Goal: Check status

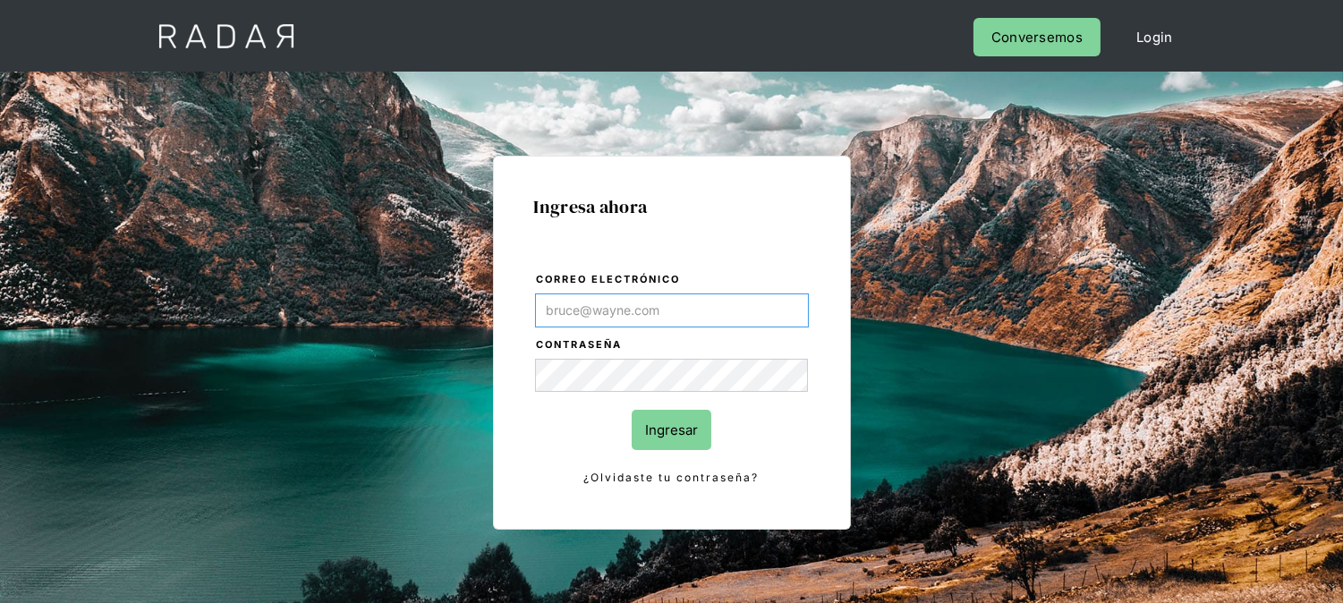
type input "[EMAIL_ADDRESS][DOMAIN_NAME]"
drag, startPoint x: 674, startPoint y: 411, endPoint x: 677, endPoint y: 431, distance: 20.0
click at [674, 417] on input "Ingresar" at bounding box center [672, 430] width 80 height 40
click at [0, 0] on div at bounding box center [0, 0] width 0 height 0
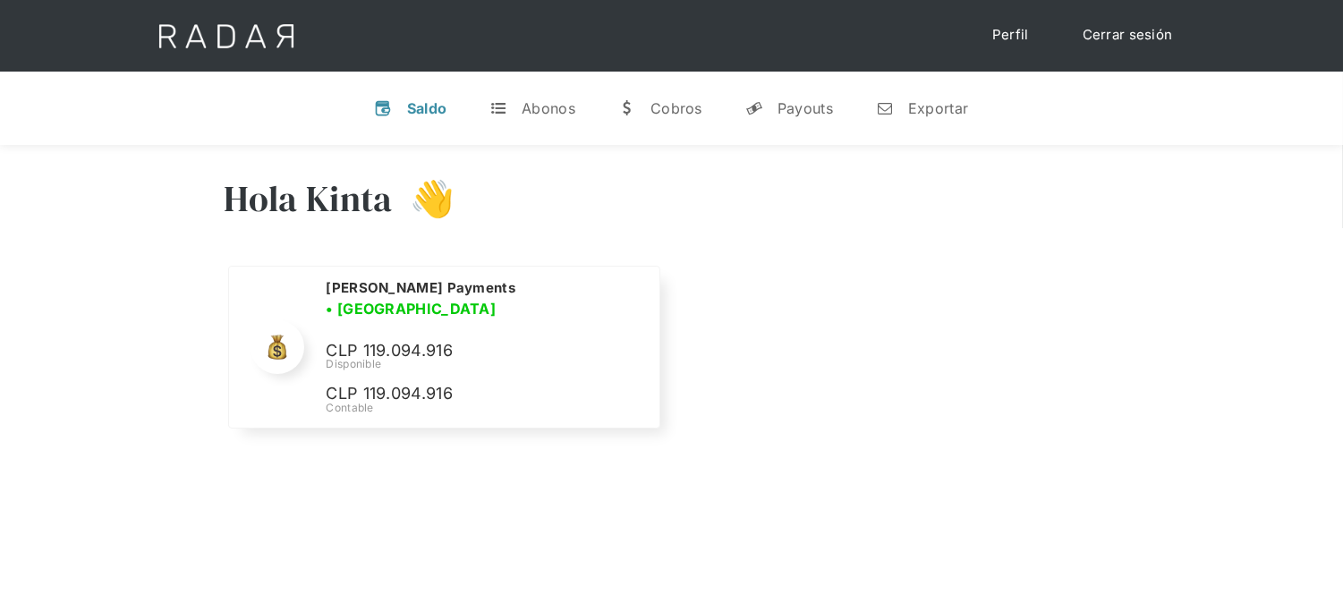
drag, startPoint x: 352, startPoint y: 344, endPoint x: 556, endPoint y: 234, distance: 231.7
click at [462, 356] on div "Disponible" at bounding box center [481, 364] width 311 height 16
click at [394, 338] on p "CLP 119.274.916" at bounding box center [458, 349] width 268 height 26
